Goal: Task Accomplishment & Management: Manage account settings

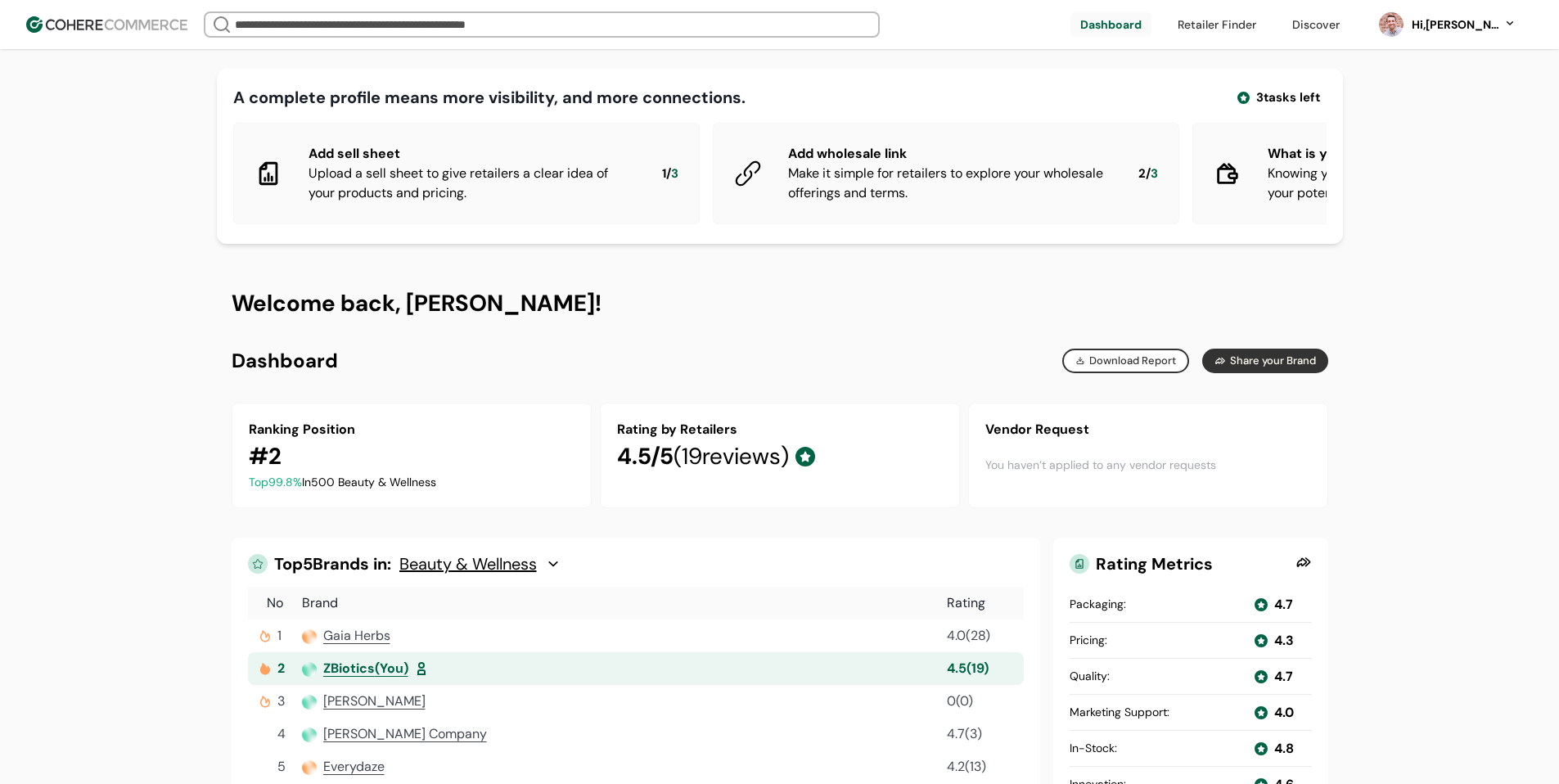
click at [915, 28] on div "Hi, [PERSON_NAME]" at bounding box center [1455, 25] width 90 height 17
click at [915, 112] on link at bounding box center [1441, 108] width 234 height 40
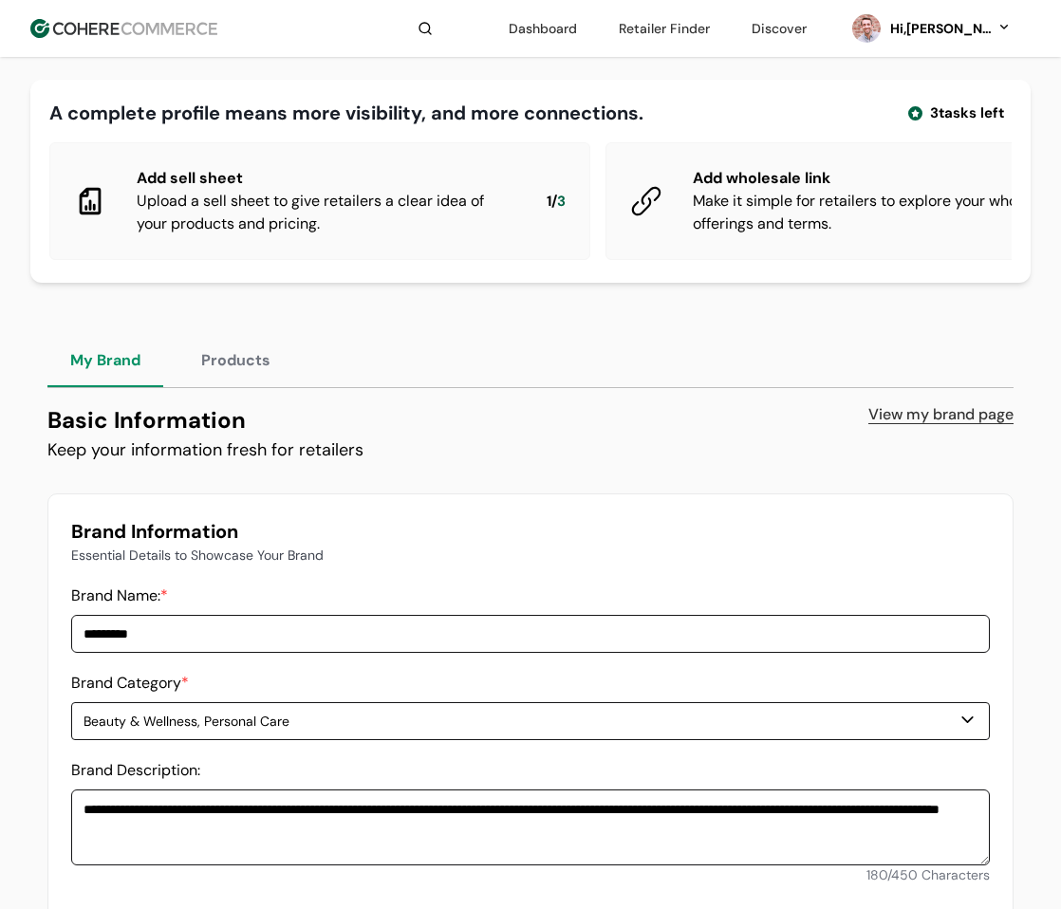
click at [261, 374] on button "Products" at bounding box center [235, 360] width 115 height 53
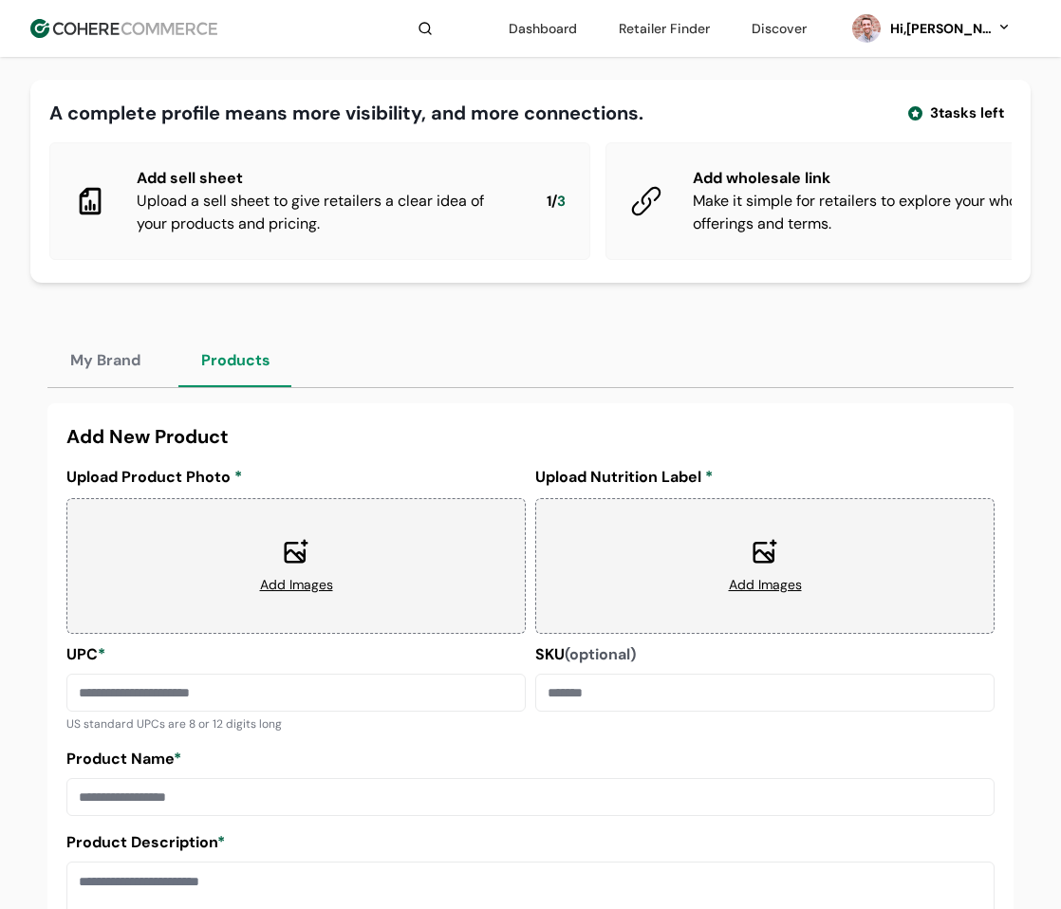
click at [150, 376] on button "My Brand" at bounding box center [105, 360] width 116 height 53
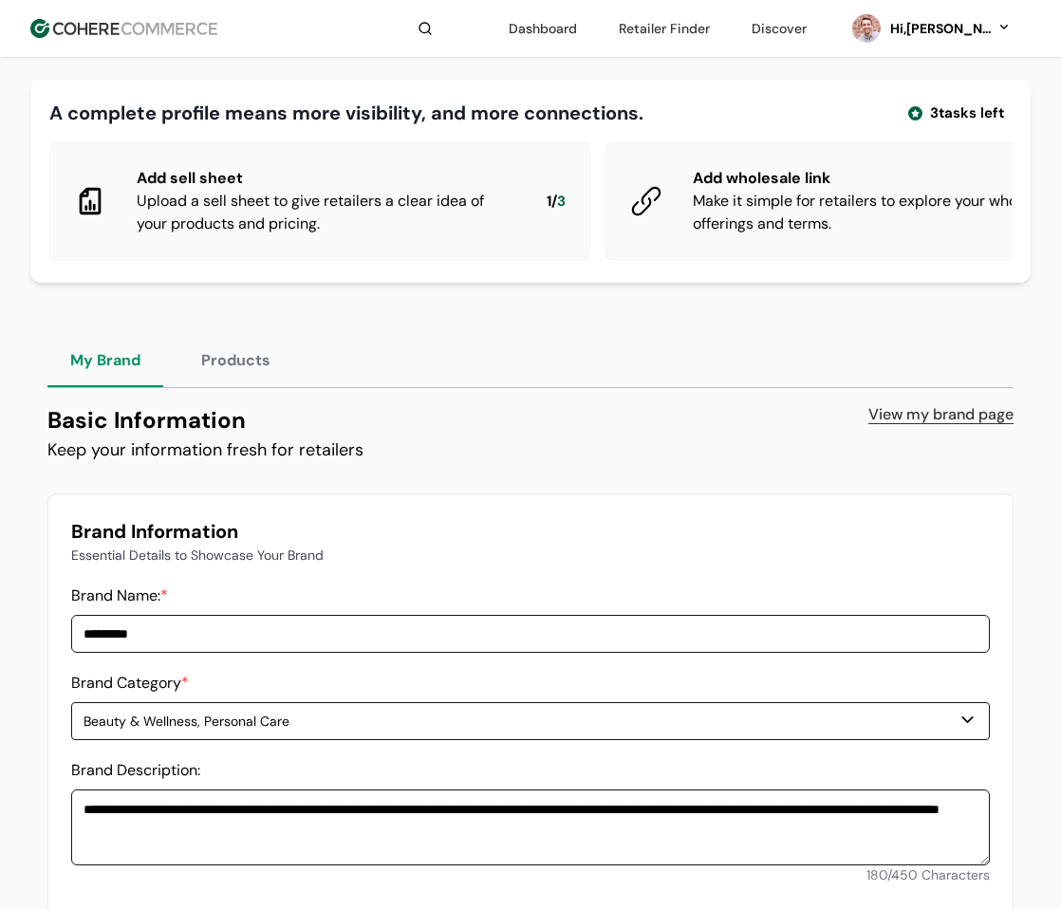
click at [980, 426] on link "View my brand page" at bounding box center [940, 414] width 145 height 23
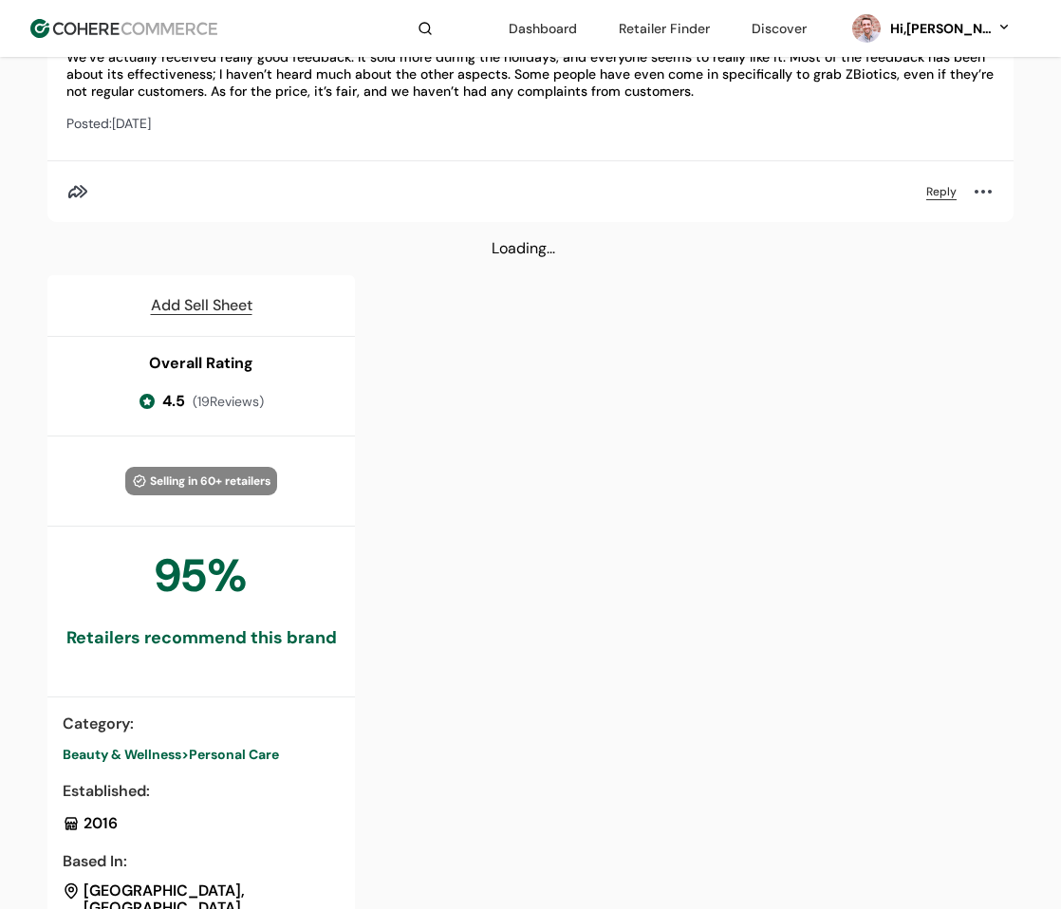
scroll to position [5787, 0]
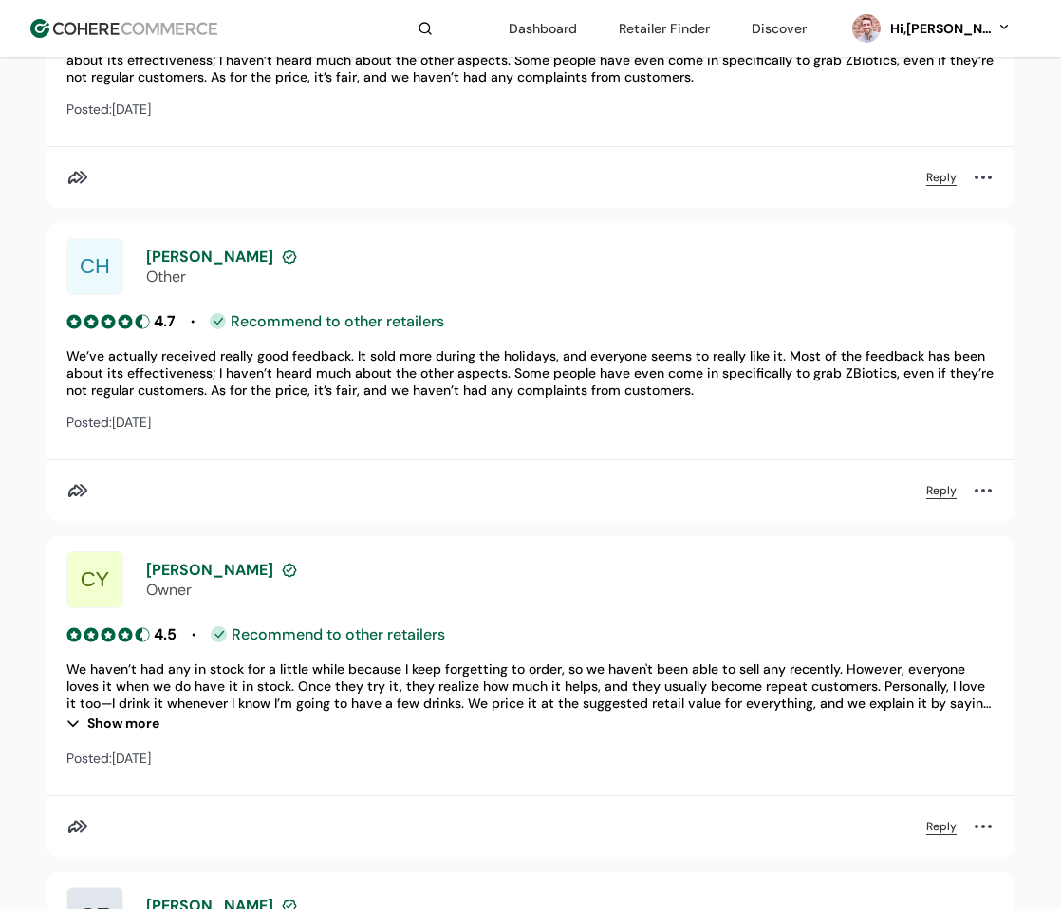
click at [548, 22] on link at bounding box center [542, 28] width 91 height 28
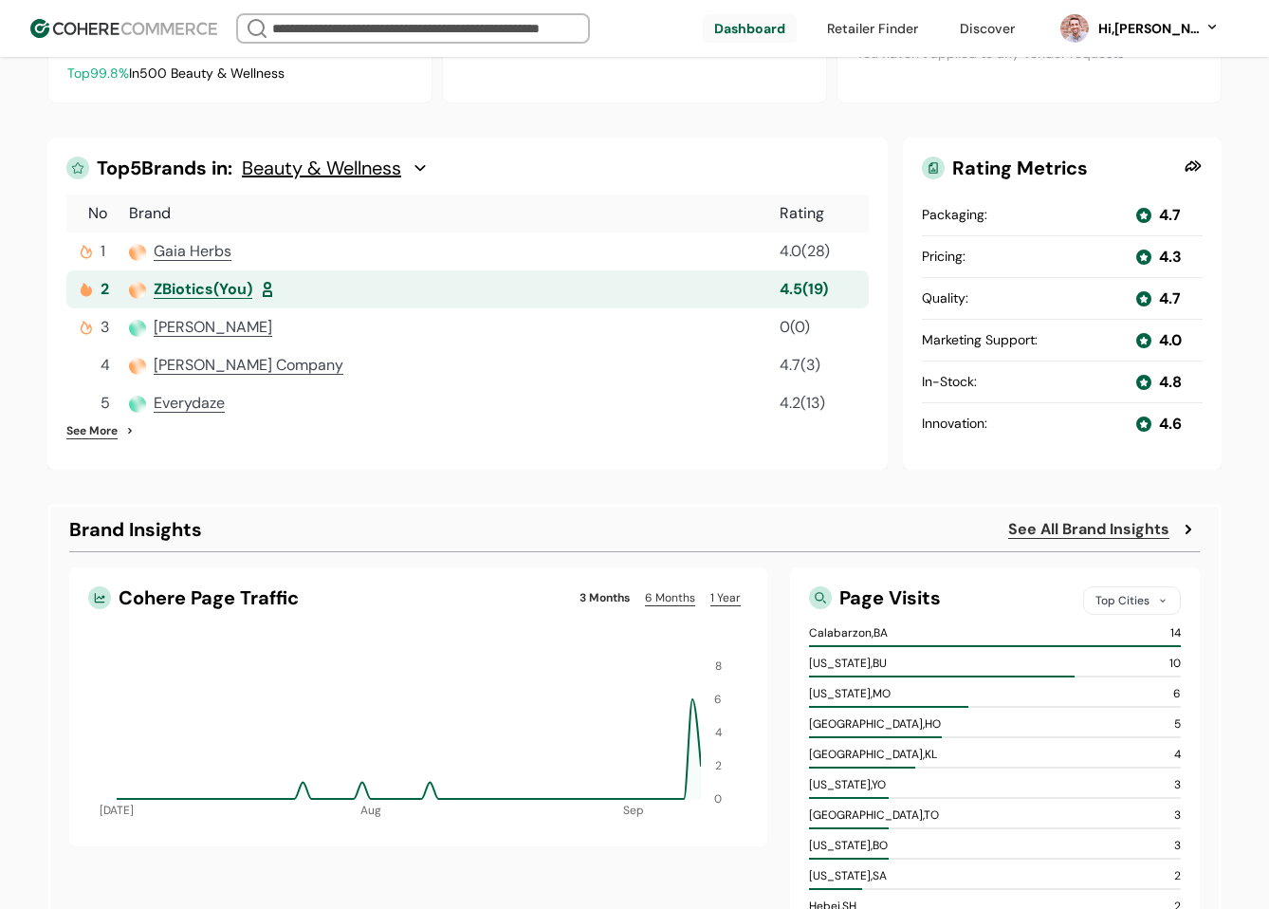
scroll to position [285, 0]
